Goal: Information Seeking & Learning: Learn about a topic

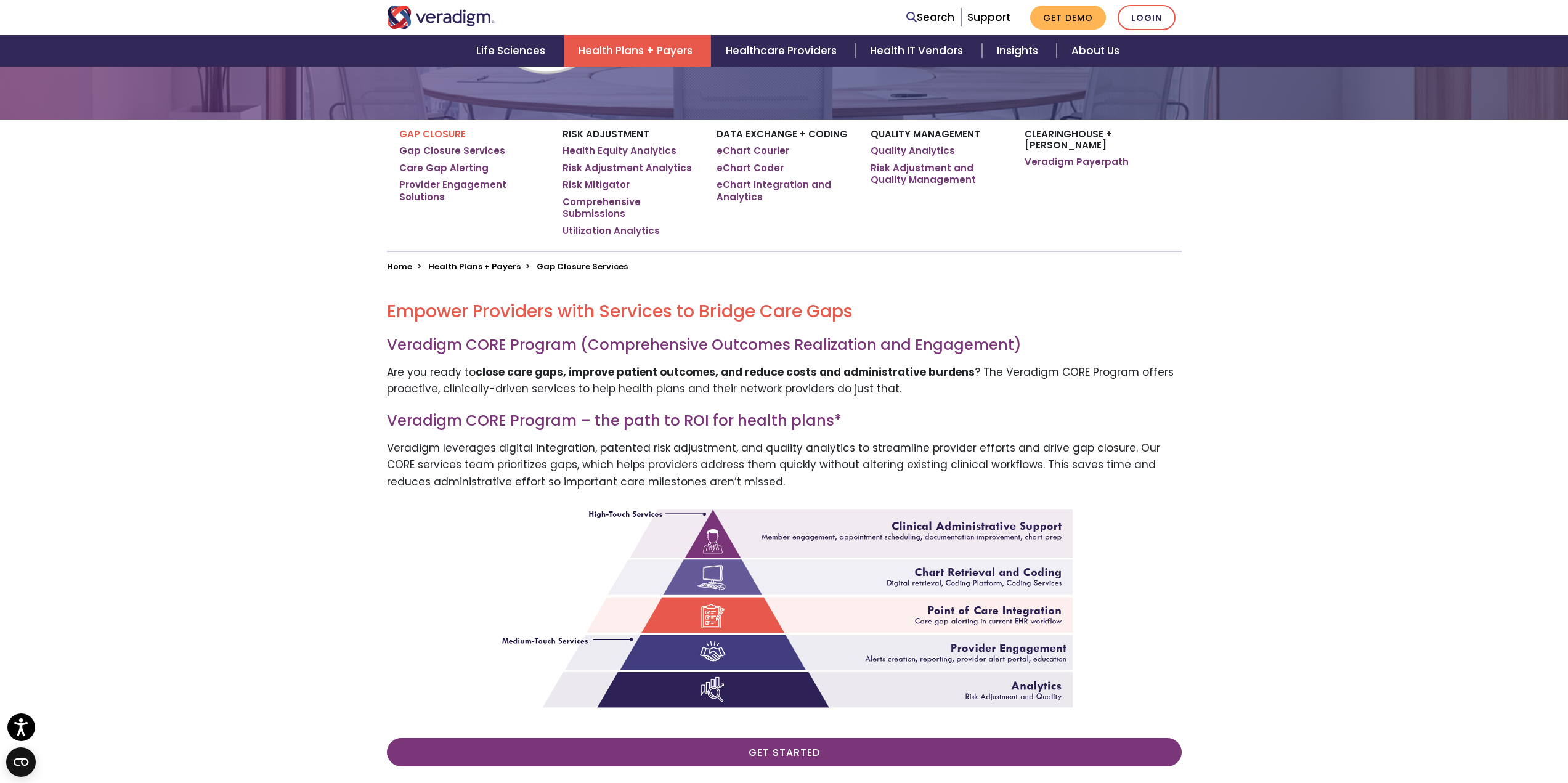
scroll to position [369, 0]
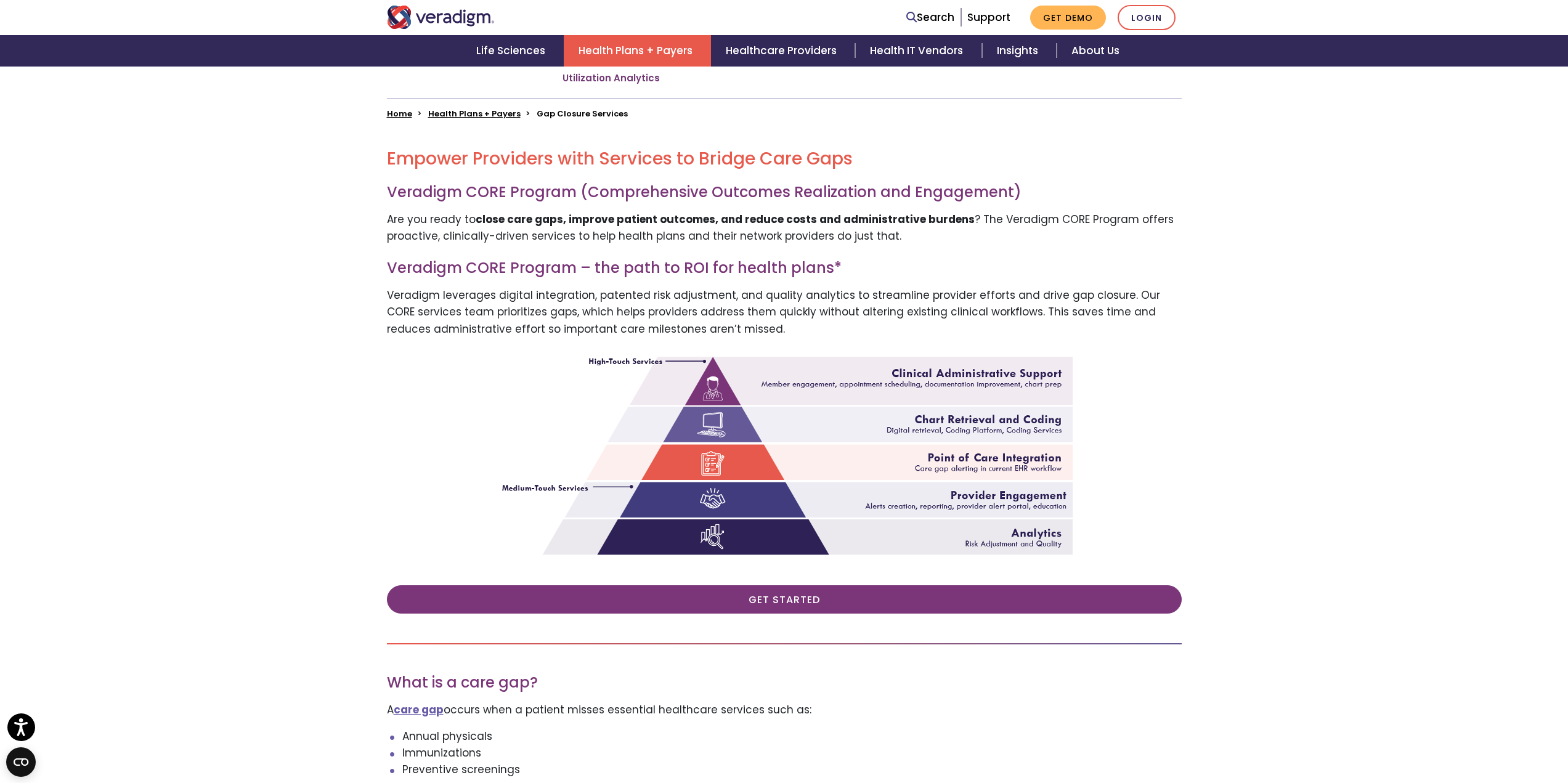
click at [778, 369] on img at bounding box center [784, 451] width 577 height 208
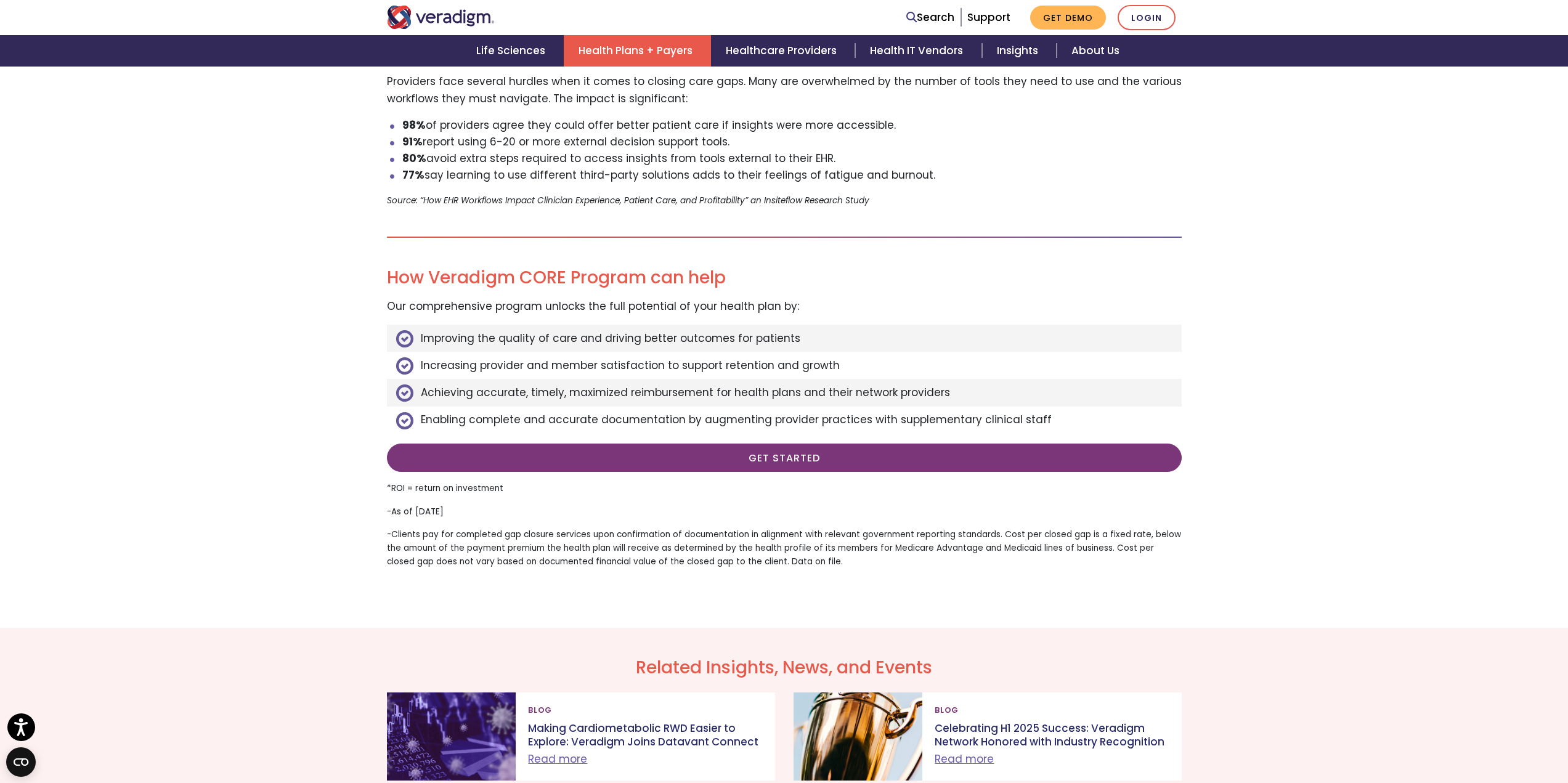
scroll to position [1232, 0]
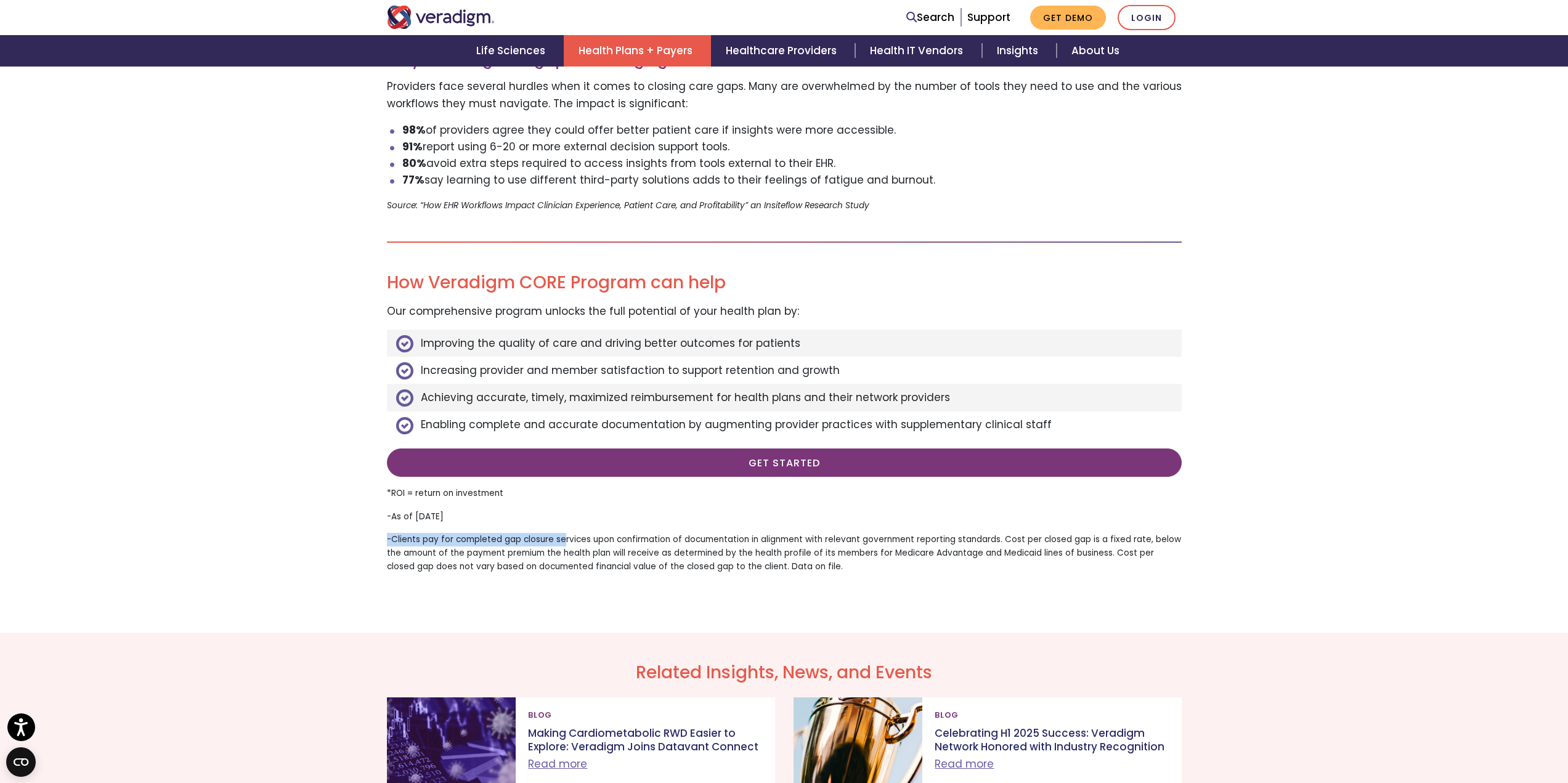
drag, startPoint x: 410, startPoint y: 546, endPoint x: 607, endPoint y: 536, distance: 197.3
click at [563, 388] on p "-Clients pay for completed gap closure services upon confirmation of documentat…" at bounding box center [784, 553] width 795 height 40
click at [622, 388] on p "-Clients pay for completed gap closure services upon confirmation of documentat…" at bounding box center [784, 553] width 795 height 40
drag, startPoint x: 996, startPoint y: 541, endPoint x: 1151, endPoint y: 525, distance: 155.8
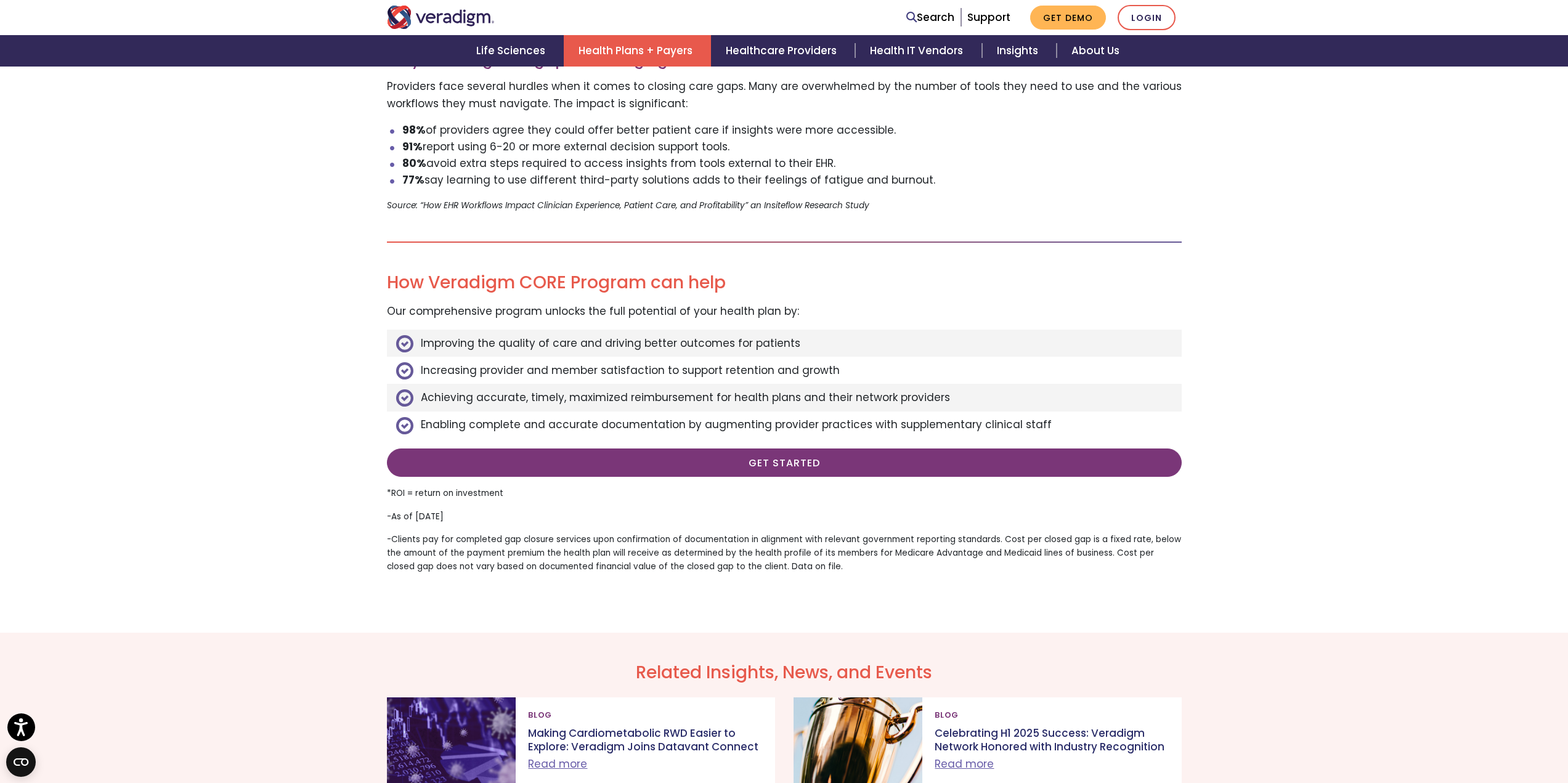
click at [778, 388] on p "-Clients pay for completed gap closure services upon confirmation of documentat…" at bounding box center [784, 553] width 795 height 40
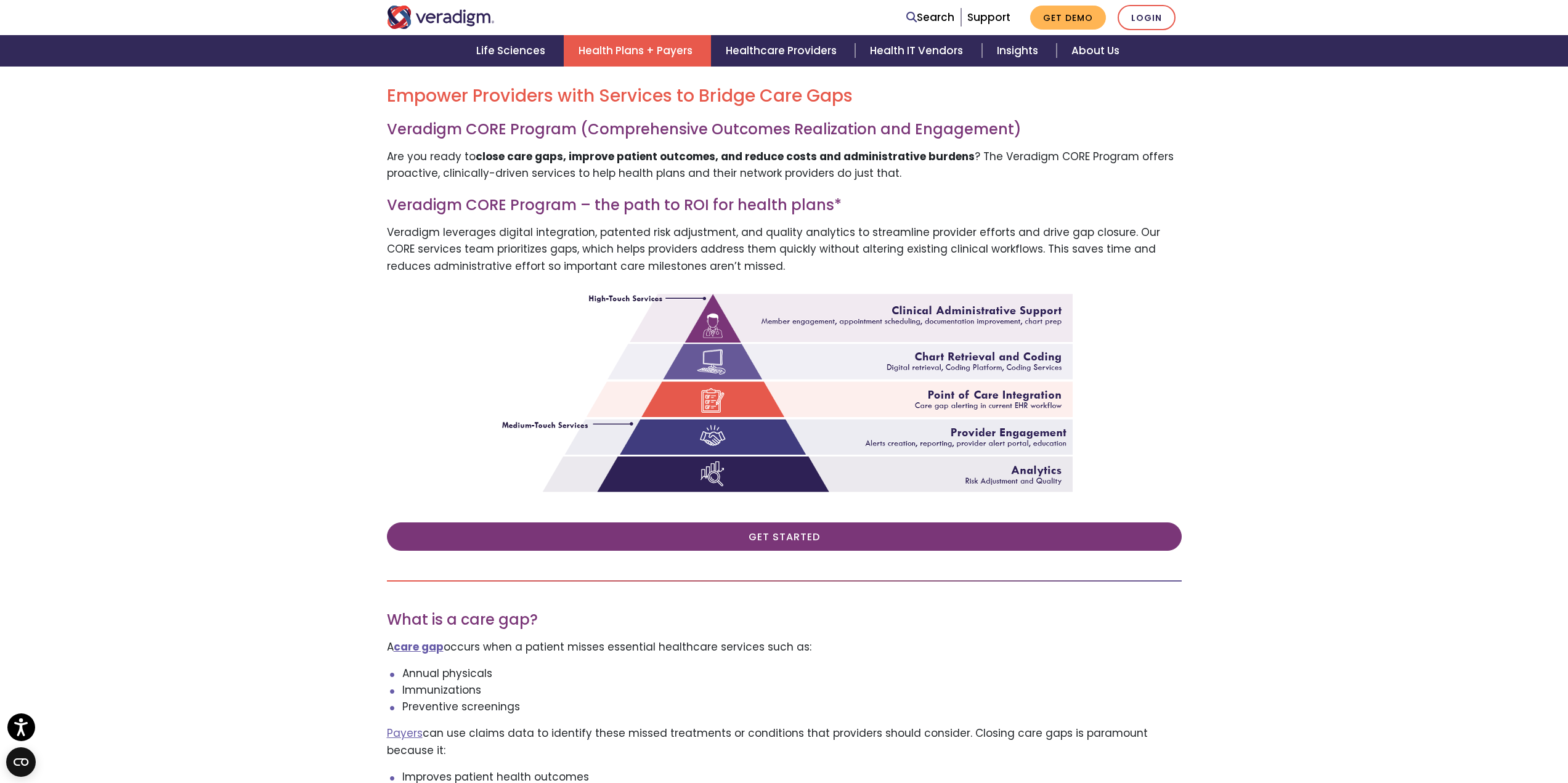
scroll to position [431, 0]
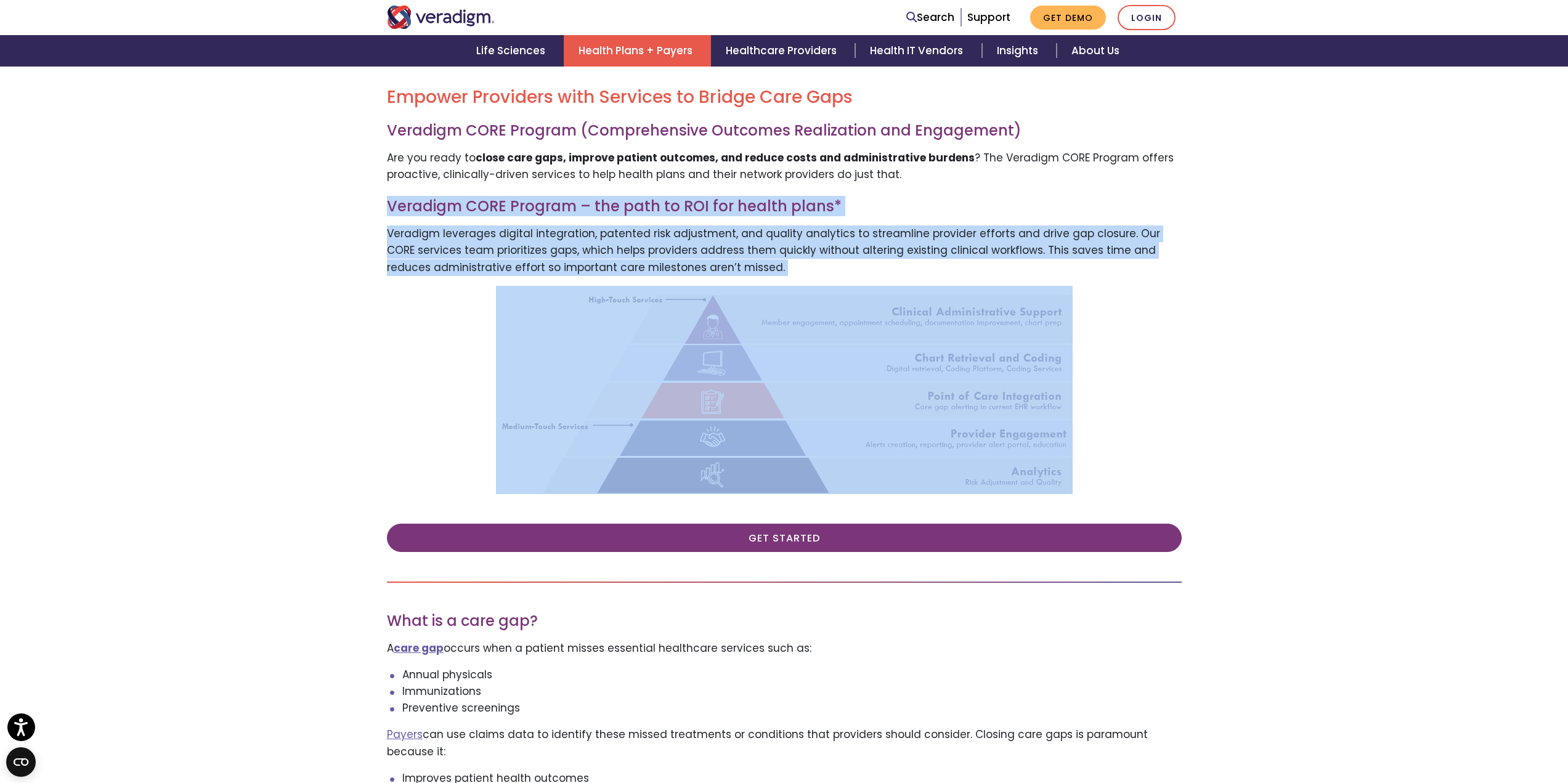
drag, startPoint x: 355, startPoint y: 186, endPoint x: 1167, endPoint y: 566, distance: 896.5
click at [778, 388] on div "Empower Providers with Services to Bridge Care Gaps Veradigm CORE Program (Comp…" at bounding box center [784, 745] width 1568 height 1376
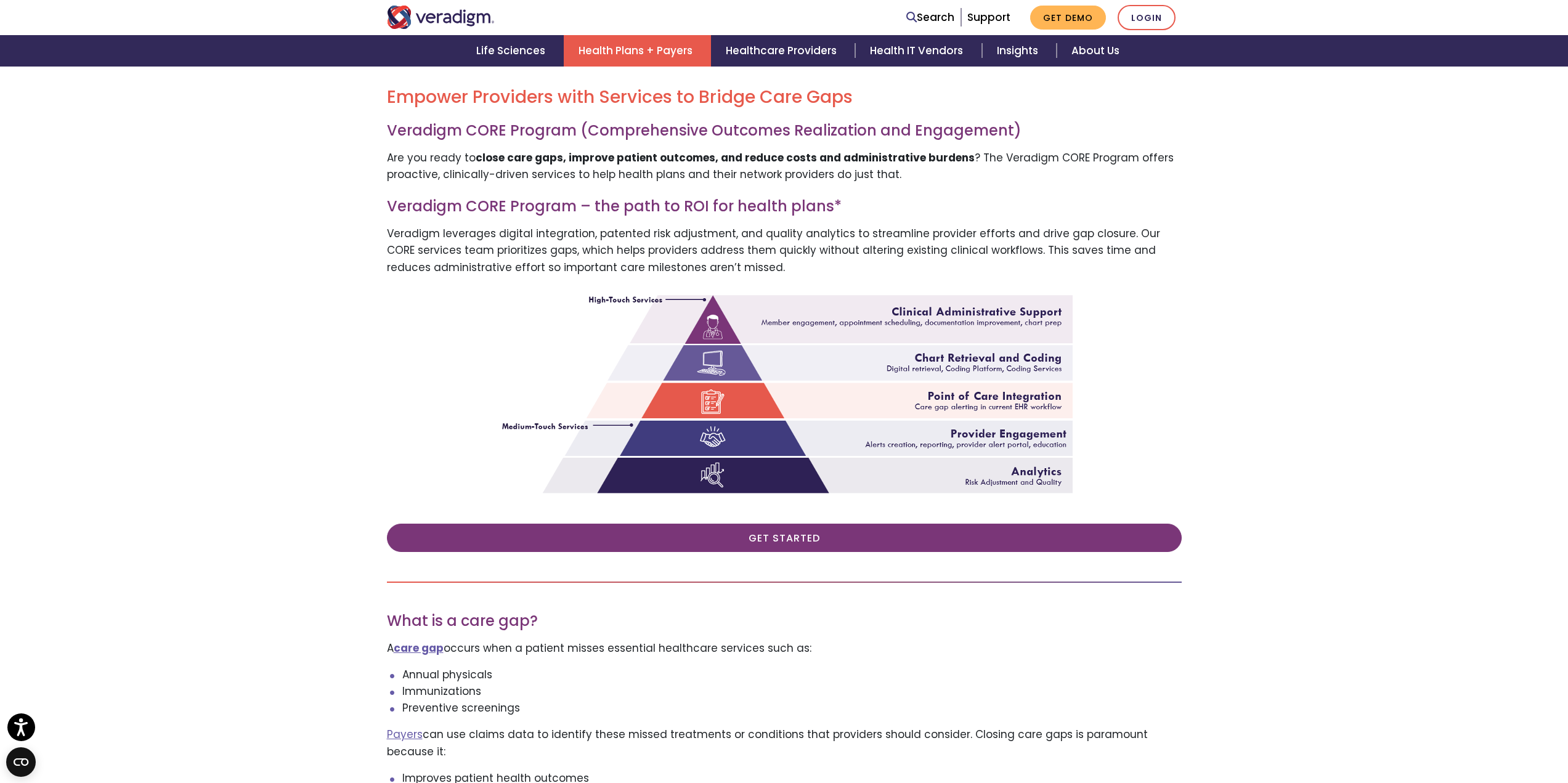
click at [778, 388] on div "Empower Providers with Services to Bridge Care Gaps Veradigm CORE Program (Comp…" at bounding box center [784, 745] width 1568 height 1376
click at [778, 388] on p at bounding box center [784, 390] width 795 height 208
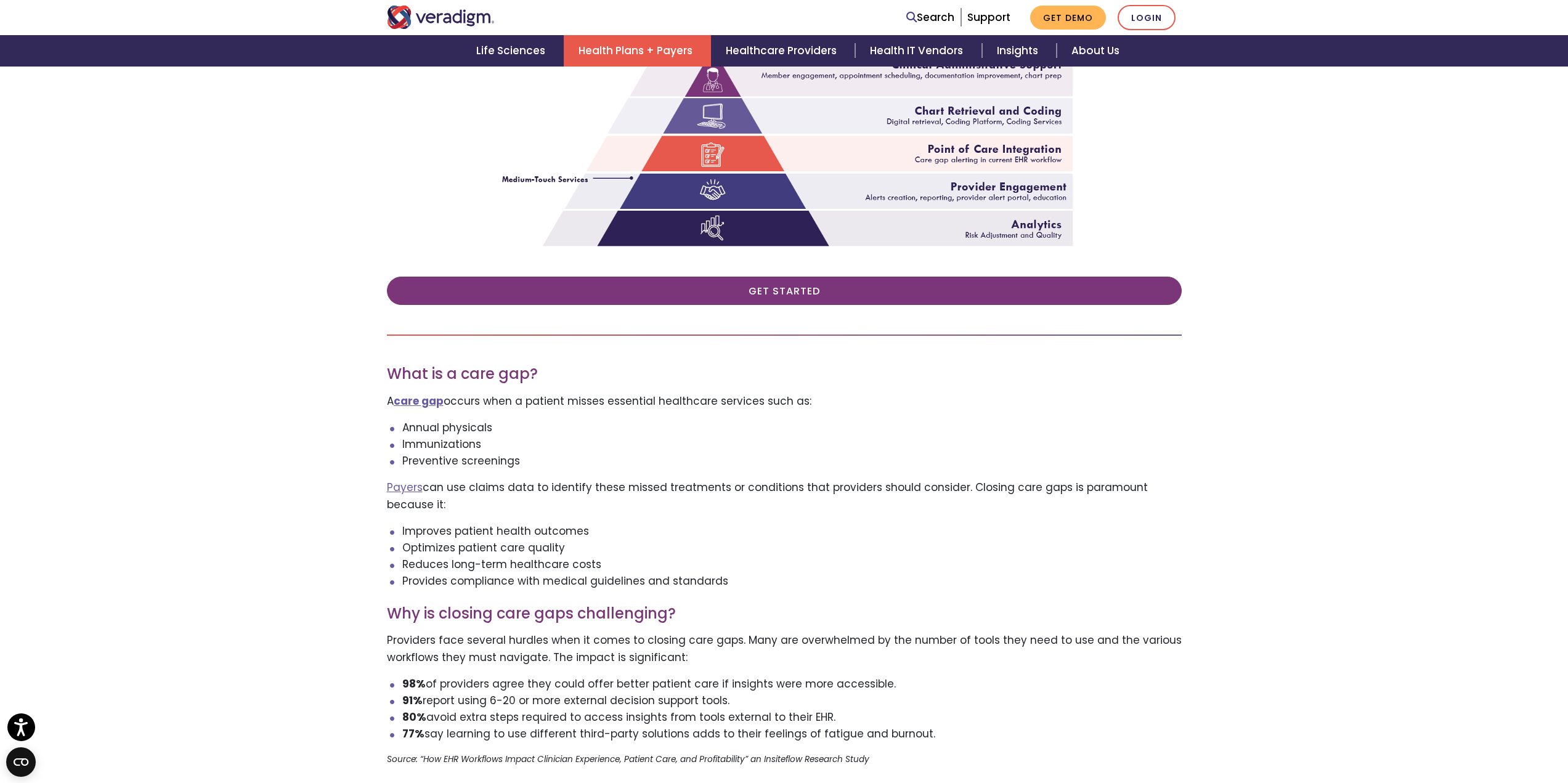
scroll to position [677, 0]
